Goal: Navigation & Orientation: Find specific page/section

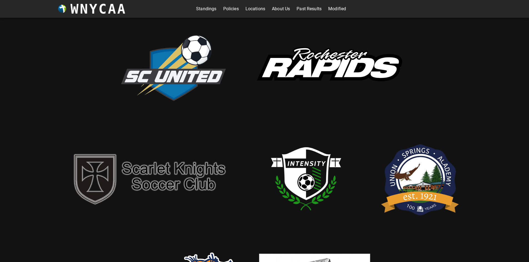
click at [335, 6] on link "Modified" at bounding box center [337, 8] width 18 height 9
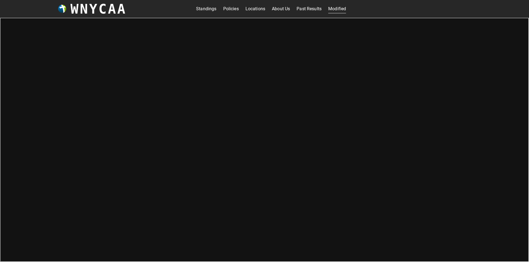
click at [252, 8] on link "Locations" at bounding box center [255, 8] width 20 height 9
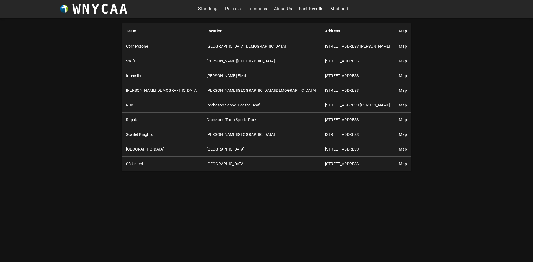
click at [307, 8] on link "Past Results" at bounding box center [311, 8] width 25 height 9
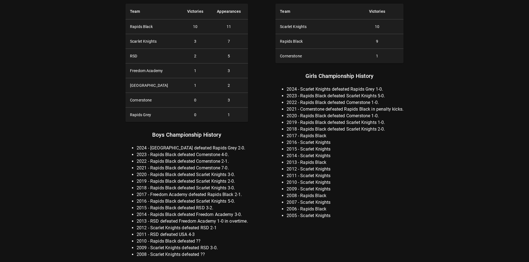
scroll to position [42, 0]
click at [248, 169] on div "Boys Championship Summary Team Victories Appearances Rapids Black 10 11 Scarlet…" at bounding box center [264, 121] width 333 height 281
